Goal: Communication & Community: Answer question/provide support

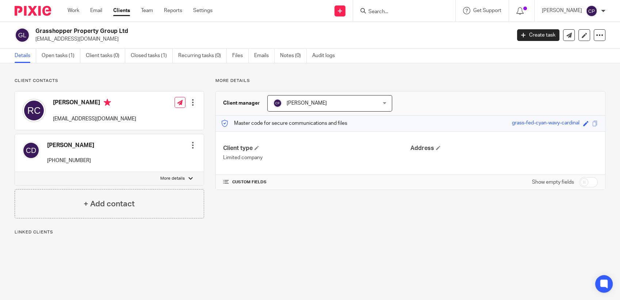
click at [381, 13] on input "Search" at bounding box center [401, 12] width 66 height 7
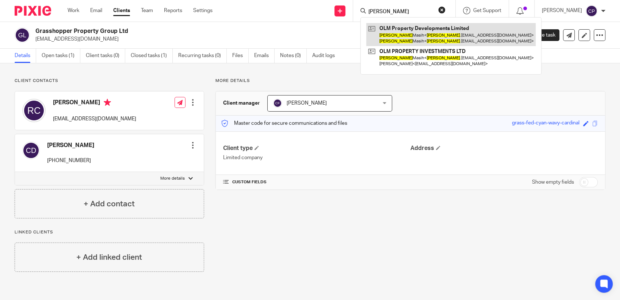
type input "joyal"
click at [399, 34] on link at bounding box center [451, 34] width 170 height 23
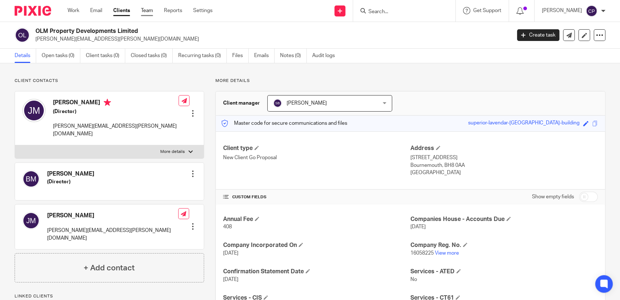
click at [145, 10] on link "Team" at bounding box center [147, 10] width 12 height 7
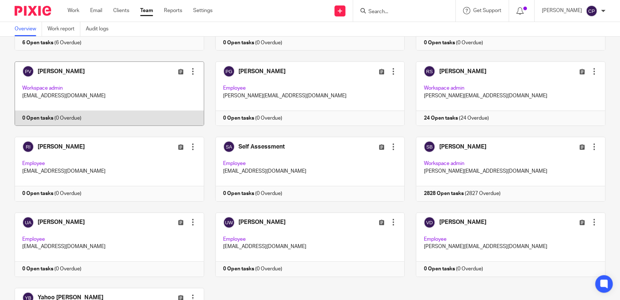
scroll to position [620, 0]
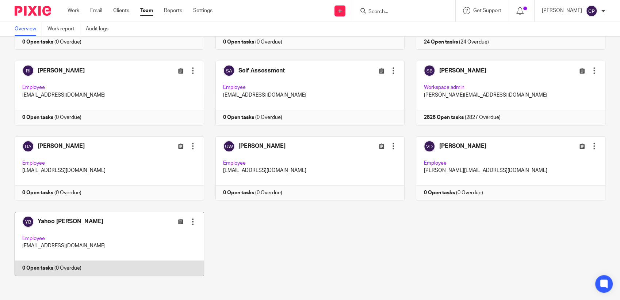
click at [123, 229] on link at bounding box center [103, 244] width 201 height 64
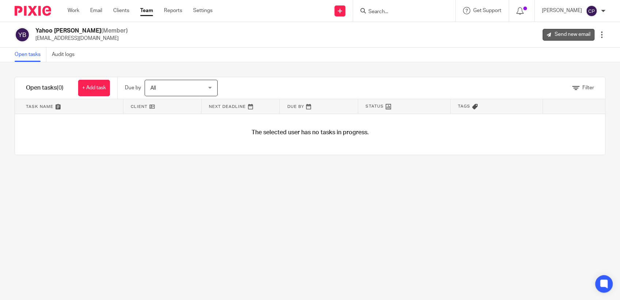
click at [567, 38] on link "Send new email" at bounding box center [569, 35] width 52 height 12
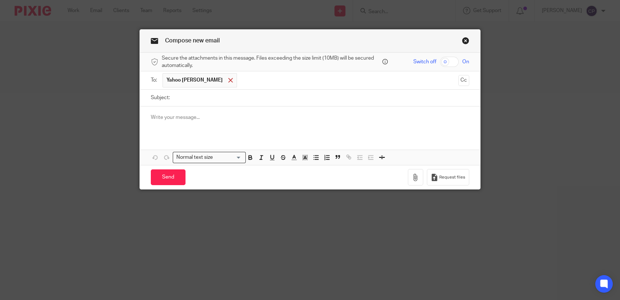
click at [228, 79] on span at bounding box center [230, 80] width 5 height 5
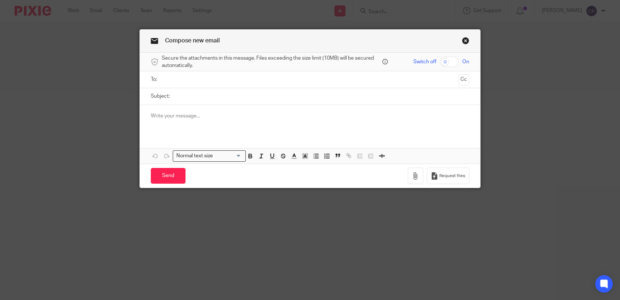
paste input "[PERSON_NAME][EMAIL_ADDRESS][PERSON_NAME][DOMAIN_NAME]"
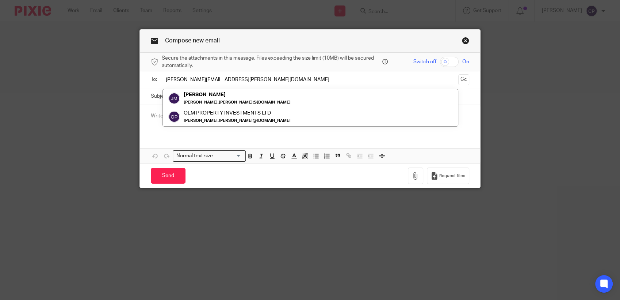
type input "[PERSON_NAME][EMAIL_ADDRESS][PERSON_NAME][DOMAIN_NAME]"
click at [149, 132] on div at bounding box center [310, 119] width 341 height 28
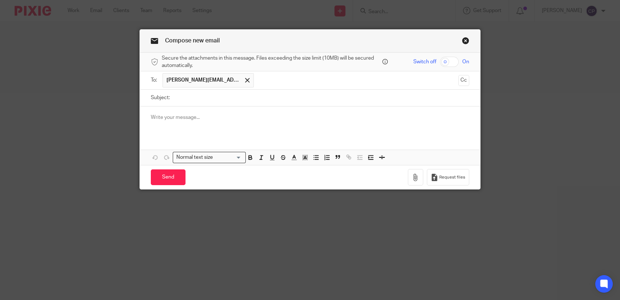
click at [185, 101] on input "Subject:" at bounding box center [322, 98] width 296 height 16
type input "Smartsearch link"
click at [187, 117] on p at bounding box center [310, 117] width 319 height 7
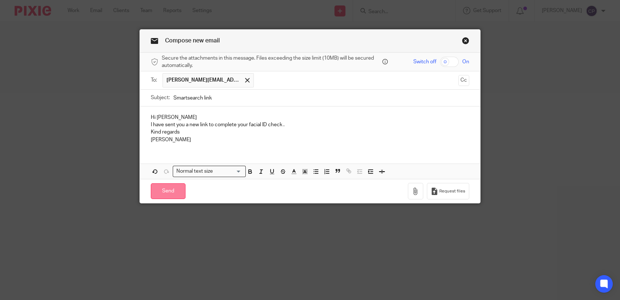
click at [166, 195] on input "Send" at bounding box center [168, 191] width 35 height 16
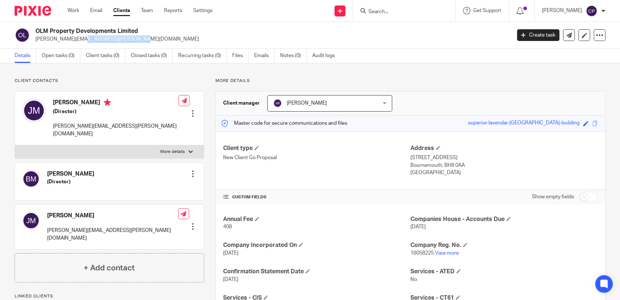
drag, startPoint x: 35, startPoint y: 39, endPoint x: 103, endPoint y: 42, distance: 68.4
click at [103, 42] on p "joyal.masih@gmail.com" at bounding box center [270, 38] width 471 height 7
drag, startPoint x: 103, startPoint y: 42, endPoint x: 75, endPoint y: 37, distance: 29.4
copy p "joyal.masih@gmail.com"
click at [529, 37] on link "Create task" at bounding box center [538, 35] width 42 height 12
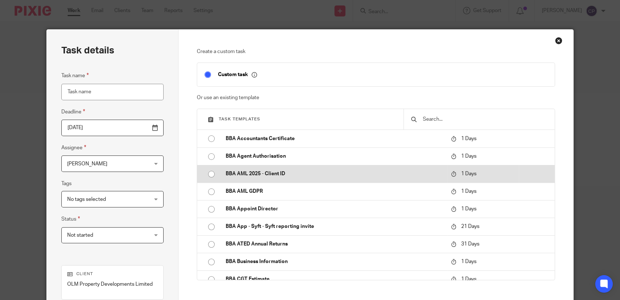
click at [210, 175] on input "radio" at bounding box center [212, 174] width 14 height 14
type input "2025-09-26"
type input "BBA AML 2025 - Client ID"
checkbox input "false"
radio input "false"
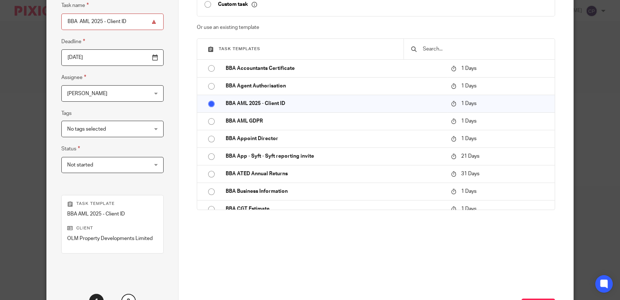
scroll to position [132, 0]
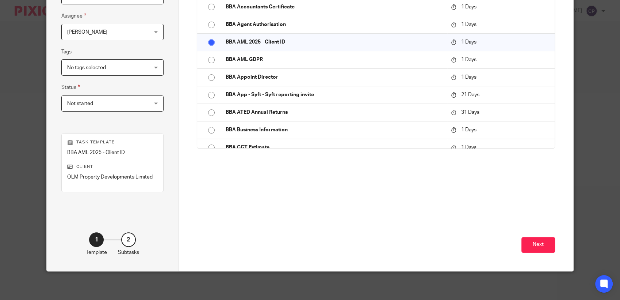
drag, startPoint x: 535, startPoint y: 241, endPoint x: 588, endPoint y: 231, distance: 54.4
click at [535, 241] on button "Next" at bounding box center [539, 245] width 34 height 16
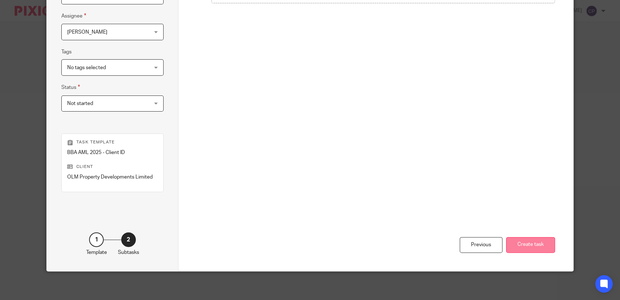
click at [521, 245] on button "Create task" at bounding box center [530, 245] width 49 height 16
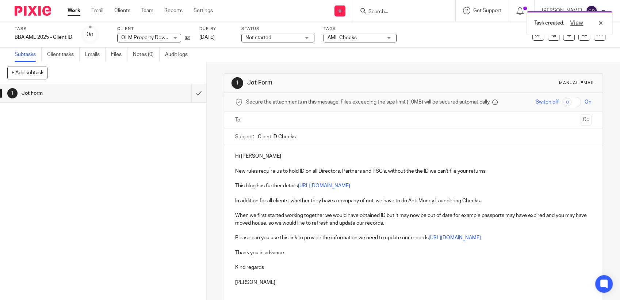
paste input "[PERSON_NAME][EMAIL_ADDRESS][PERSON_NAME][DOMAIN_NAME]"
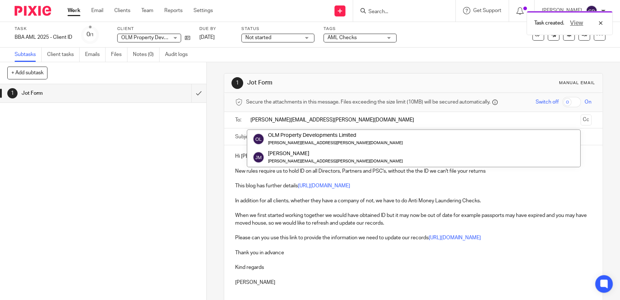
type input "[PERSON_NAME][EMAIL_ADDRESS][PERSON_NAME][DOMAIN_NAME]"
click at [207, 162] on div "1 Jot Form Manual email Secure the attachments in this message. Files exceeding…" at bounding box center [414, 180] width 414 height 237
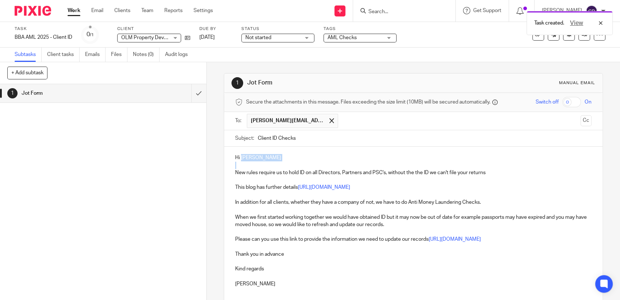
drag, startPoint x: 238, startPoint y: 159, endPoint x: 325, endPoint y: 162, distance: 87.0
click at [325, 162] on div "Hi Joyal New rules require us to hold ID on all Directors, Partners and PSC's, …" at bounding box center [413, 227] width 379 height 161
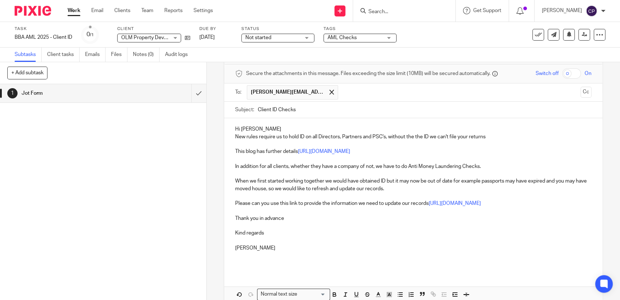
scroll to position [65, 0]
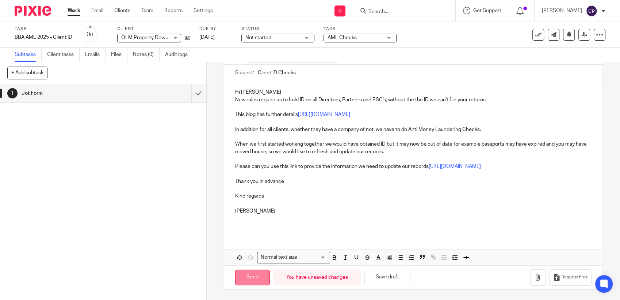
click at [247, 283] on input "Send" at bounding box center [252, 277] width 35 height 16
type input "Sent"
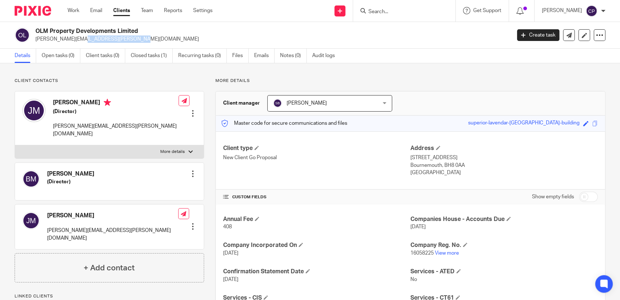
drag, startPoint x: 34, startPoint y: 38, endPoint x: 96, endPoint y: 38, distance: 61.4
click at [96, 38] on div "OLM Property Developments Limited [PERSON_NAME][EMAIL_ADDRESS][PERSON_NAME][DOM…" at bounding box center [261, 34] width 492 height 15
drag, startPoint x: 96, startPoint y: 38, endPoint x: 85, endPoint y: 38, distance: 10.6
copy p "[PERSON_NAME][EMAIL_ADDRESS][PERSON_NAME][DOMAIN_NAME]"
click at [538, 37] on link "Create task" at bounding box center [538, 35] width 42 height 12
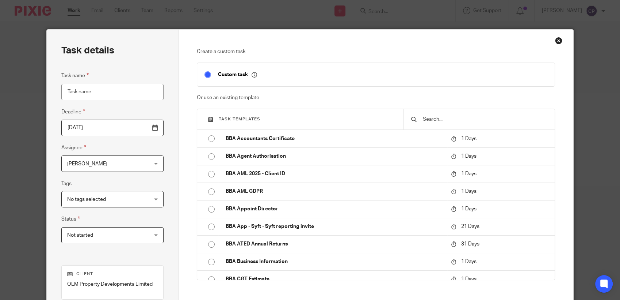
click at [555, 39] on div "Close this dialog window" at bounding box center [558, 40] width 7 height 7
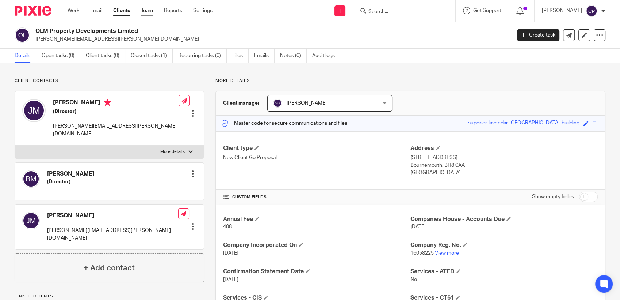
click at [149, 11] on link "Team" at bounding box center [147, 10] width 12 height 7
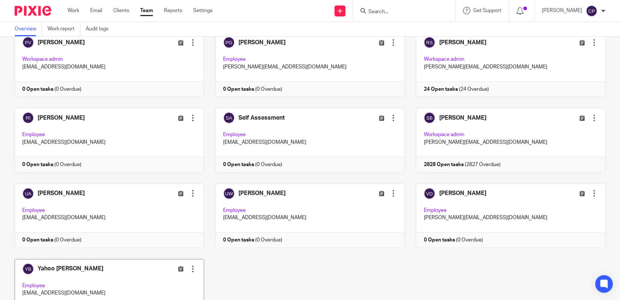
scroll to position [620, 0]
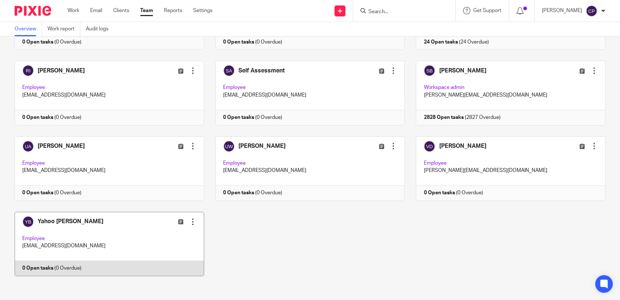
click at [141, 239] on link at bounding box center [103, 244] width 201 height 64
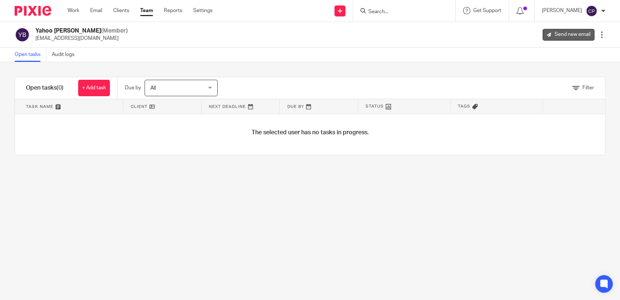
click at [563, 33] on link "Send new email" at bounding box center [569, 35] width 52 height 12
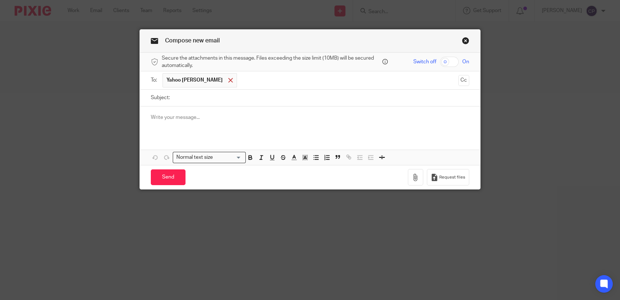
click at [228, 81] on span at bounding box center [230, 80] width 5 height 5
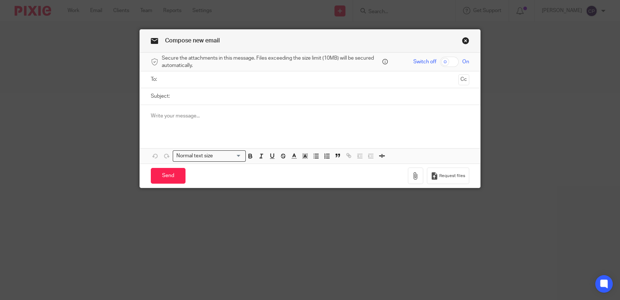
paste input "[PERSON_NAME][EMAIL_ADDRESS][PERSON_NAME][DOMAIN_NAME]"
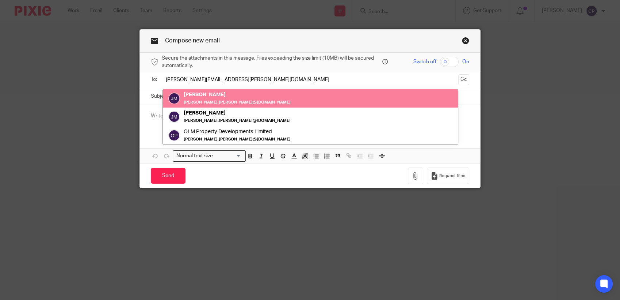
type input "[PERSON_NAME][EMAIL_ADDRESS][PERSON_NAME][DOMAIN_NAME]"
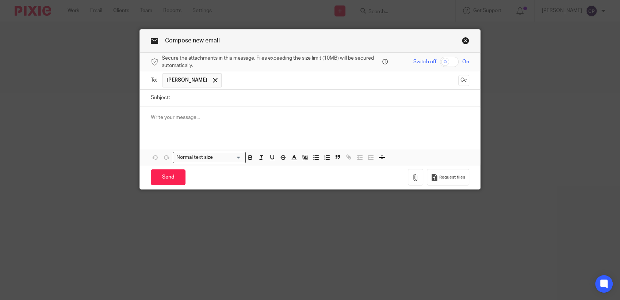
click at [159, 97] on form "Secure the attachments in this message. Files exceeding the size limit (10MB) w…" at bounding box center [310, 121] width 341 height 137
click at [179, 98] on input "Subject:" at bounding box center [322, 98] width 296 height 16
click at [187, 96] on input "Bethan 'ID" at bounding box center [322, 98] width 296 height 16
type input "Bethan ID"
click at [174, 120] on p at bounding box center [310, 117] width 319 height 7
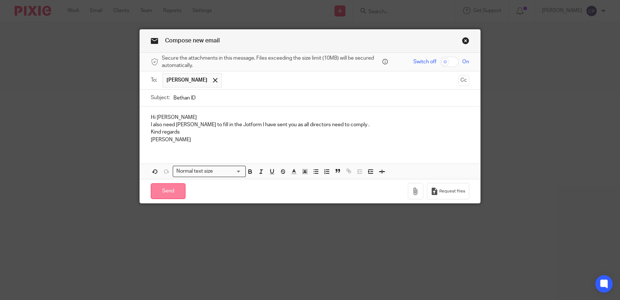
click at [167, 194] on input "Send" at bounding box center [168, 191] width 35 height 16
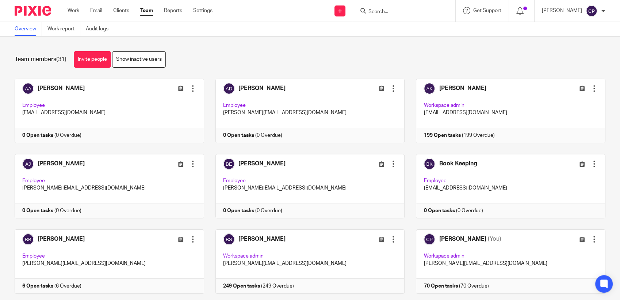
click at [375, 13] on input "Search" at bounding box center [401, 12] width 66 height 7
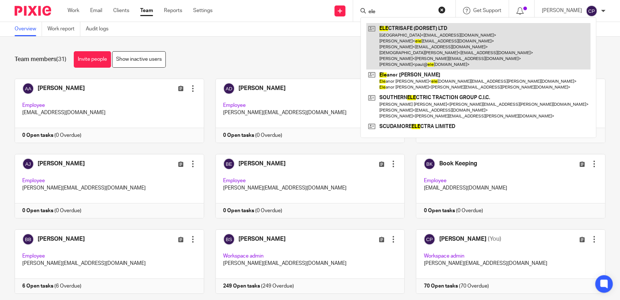
type input "ele"
click at [402, 42] on link at bounding box center [478, 46] width 224 height 46
